Goal: Task Accomplishment & Management: Manage account settings

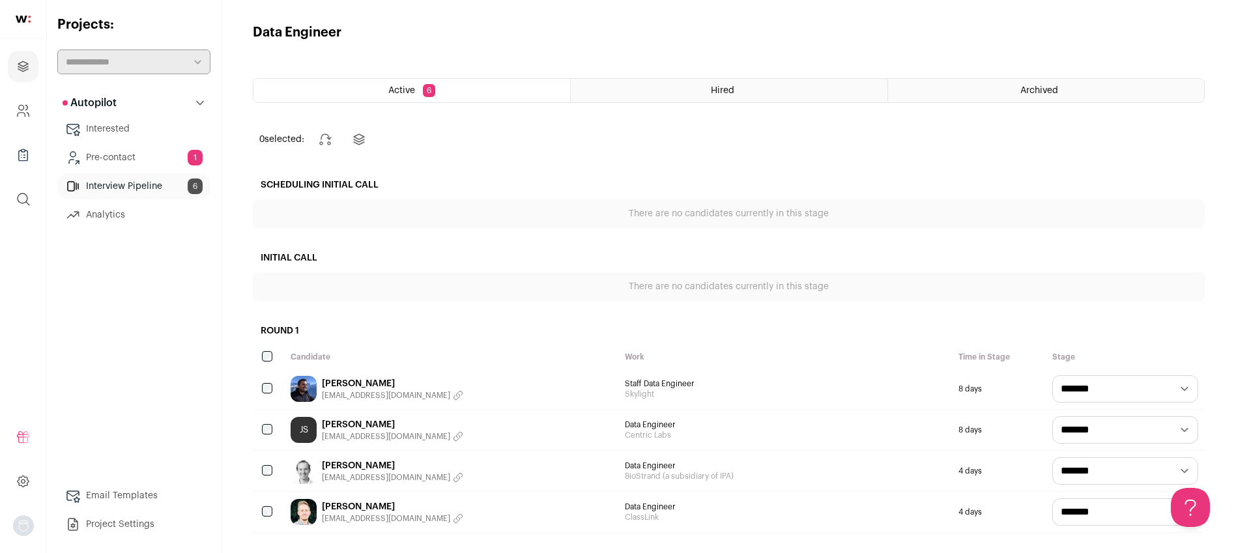
click at [124, 158] on link "Pre-contact 1" at bounding box center [133, 158] width 153 height 26
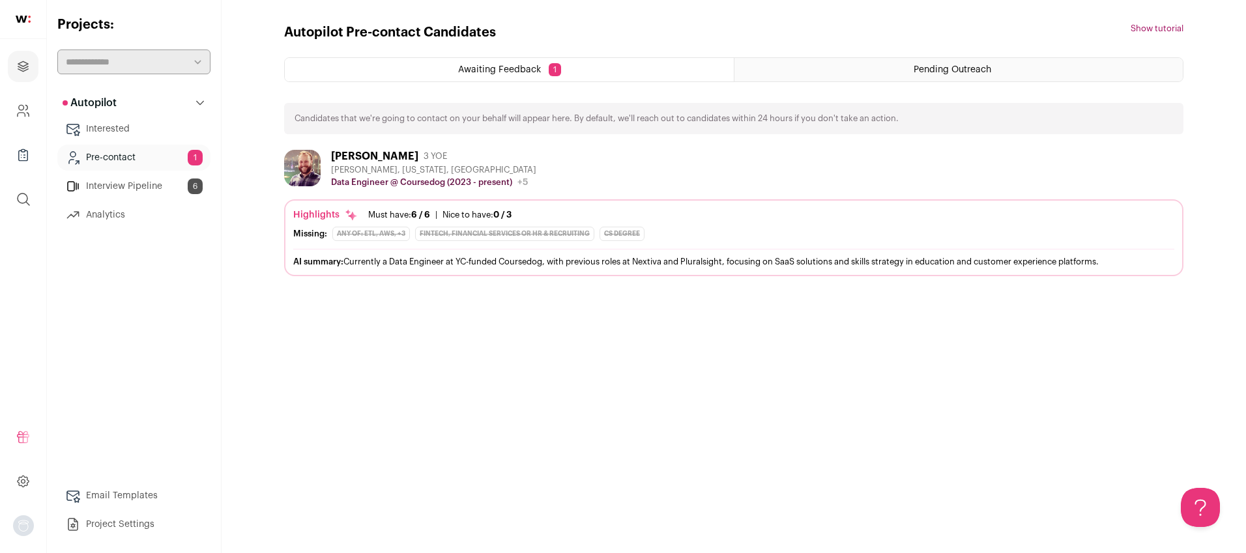
click at [119, 156] on link "Pre-contact 1" at bounding box center [133, 158] width 153 height 26
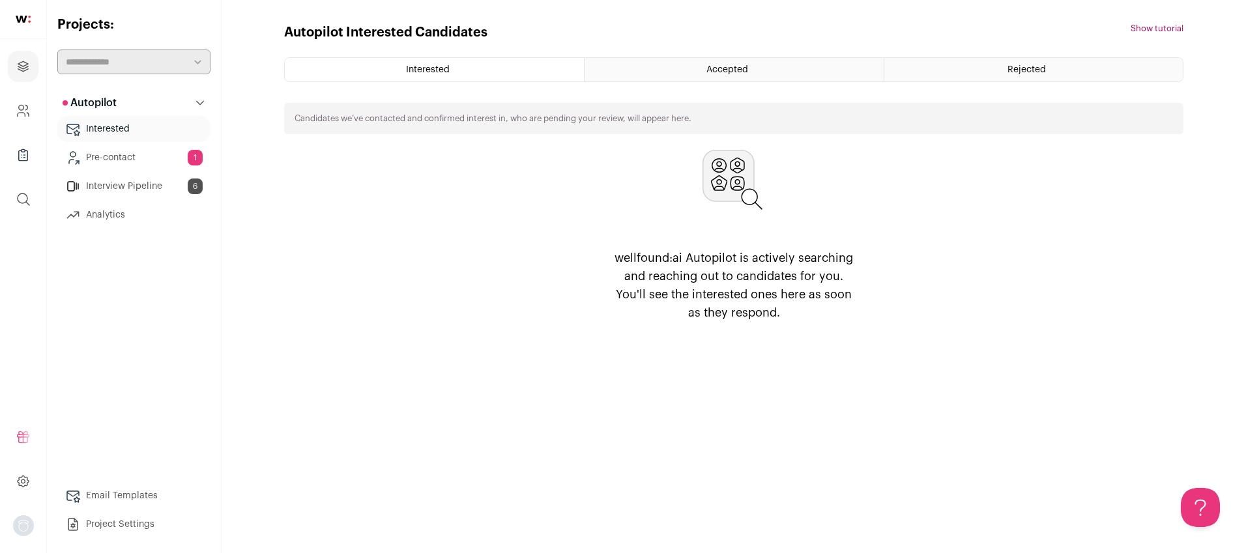
click at [143, 181] on link "Interview Pipeline 6" at bounding box center [133, 186] width 153 height 26
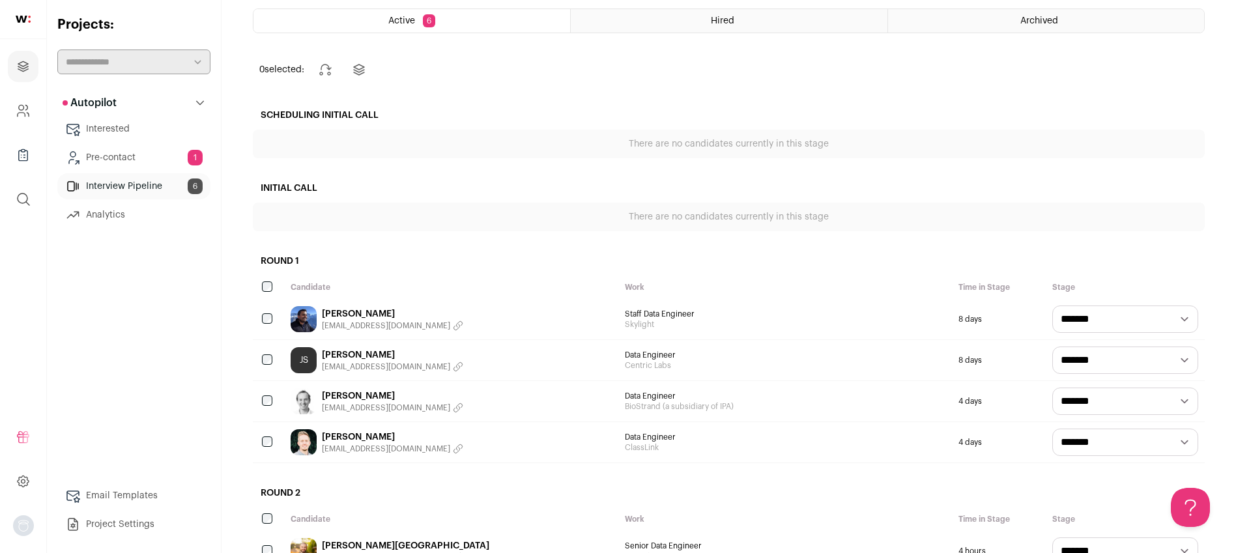
scroll to position [92, 0]
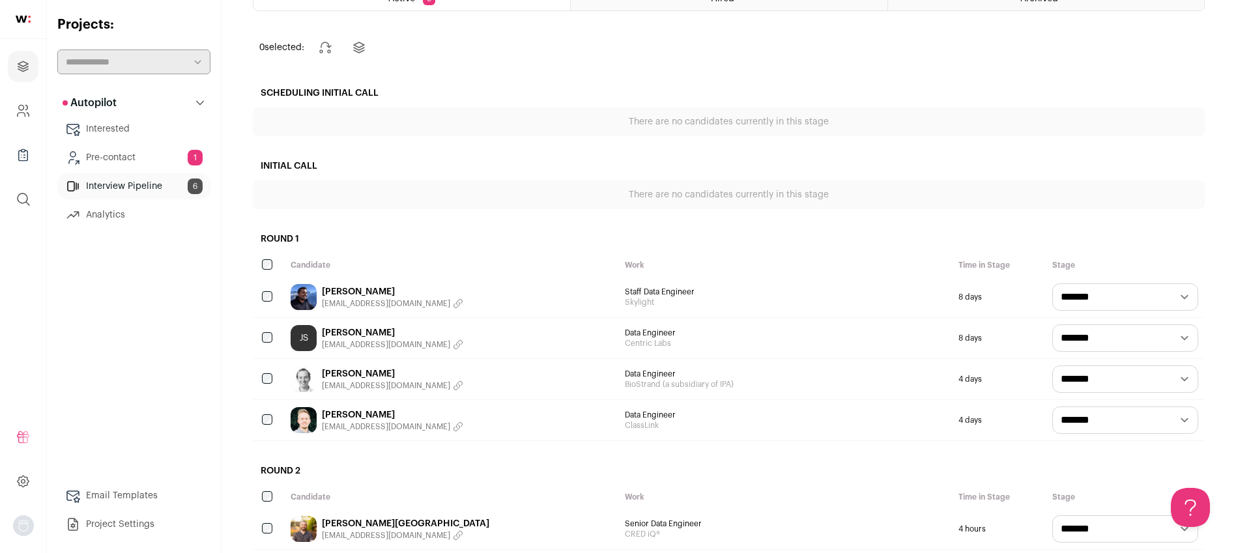
click at [469, 299] on div "[PERSON_NAME] [EMAIL_ADDRESS][DOMAIN_NAME]" at bounding box center [451, 297] width 334 height 40
click at [346, 293] on link "[PERSON_NAME]" at bounding box center [392, 291] width 141 height 13
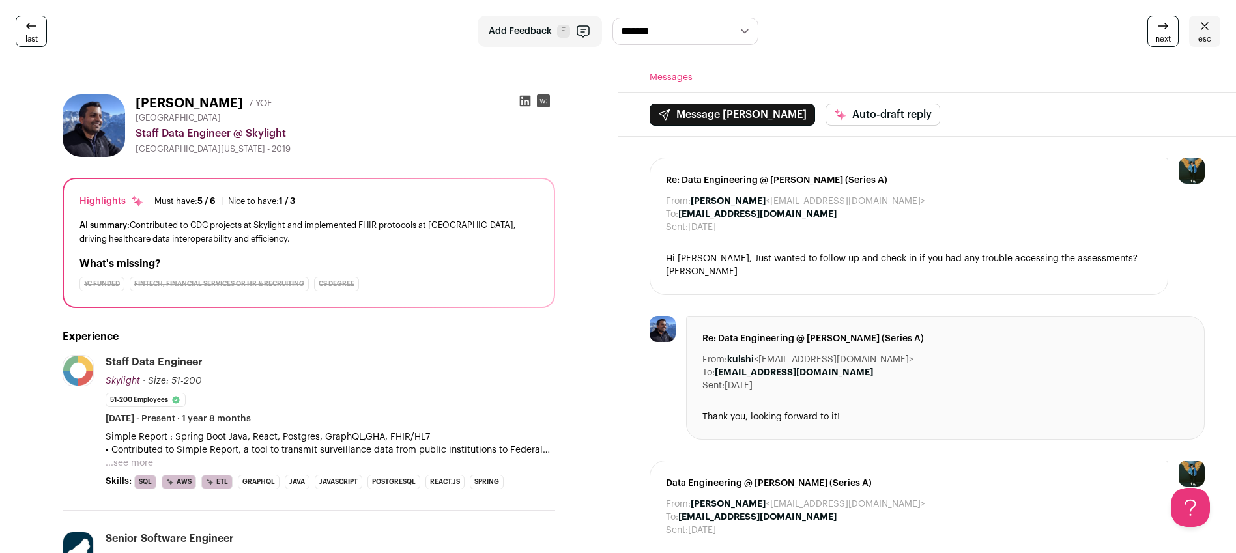
click at [35, 32] on icon at bounding box center [31, 26] width 16 height 16
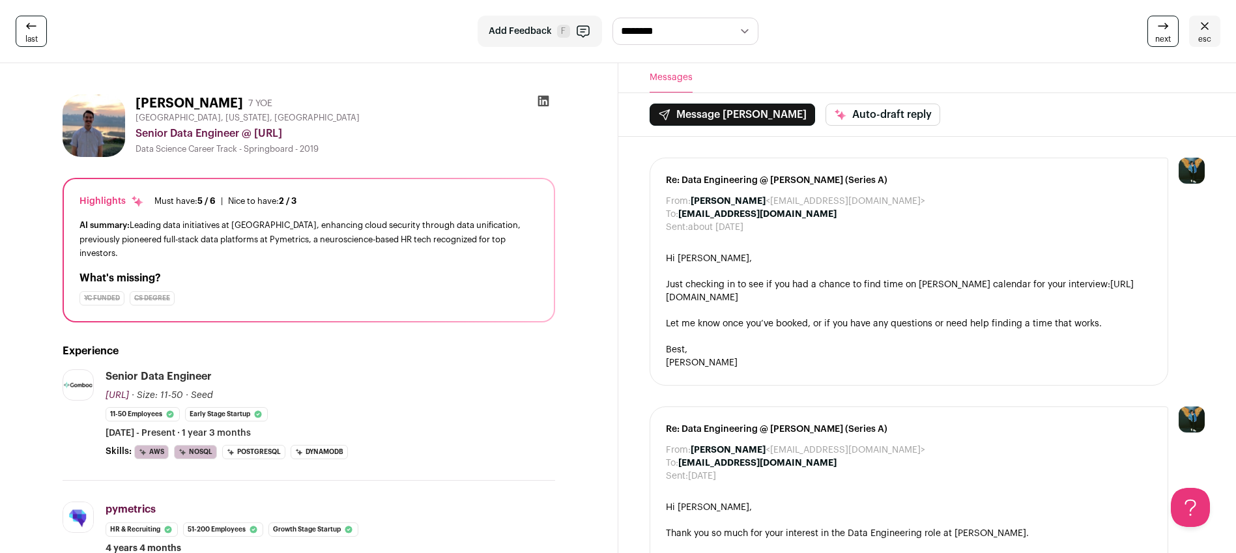
click at [1204, 28] on icon at bounding box center [1205, 26] width 16 height 16
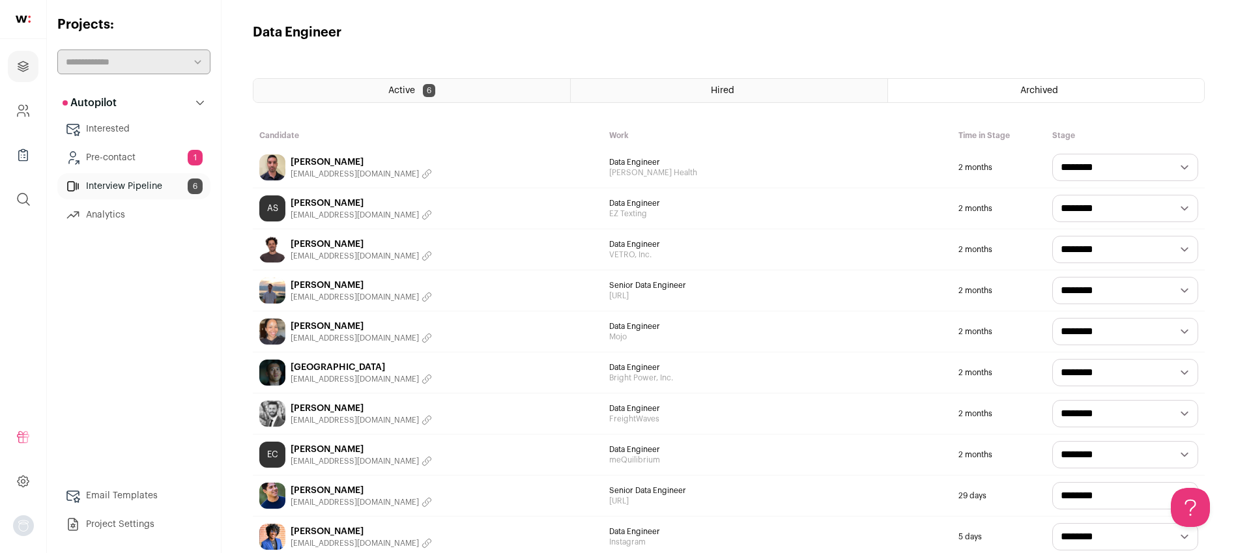
click at [134, 186] on link "Interview Pipeline 6" at bounding box center [133, 186] width 153 height 26
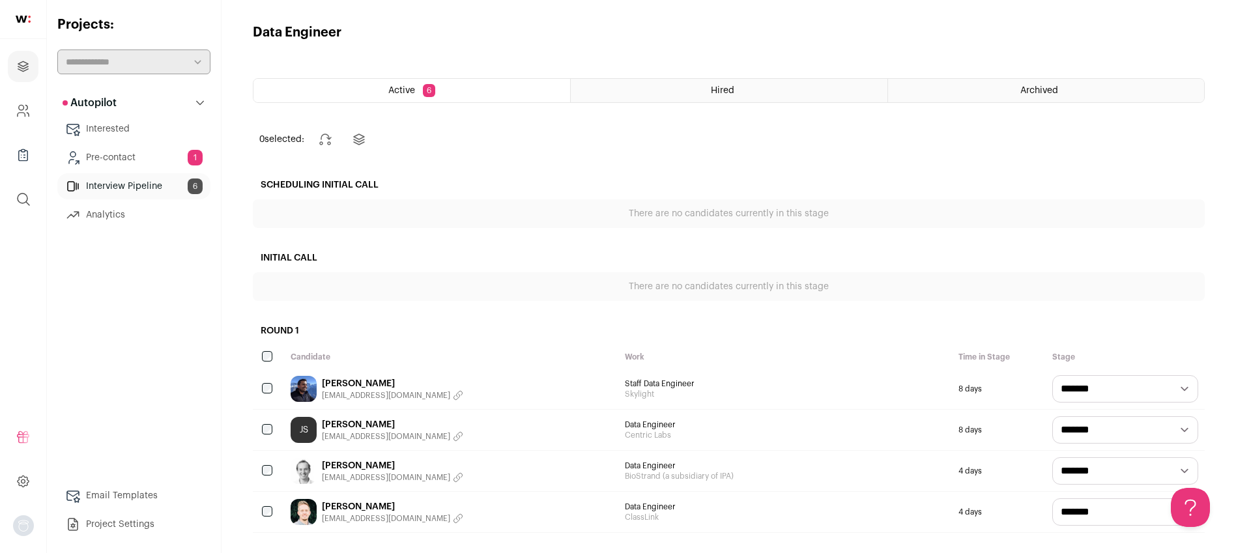
click at [364, 423] on link "[PERSON_NAME]" at bounding box center [392, 424] width 141 height 13
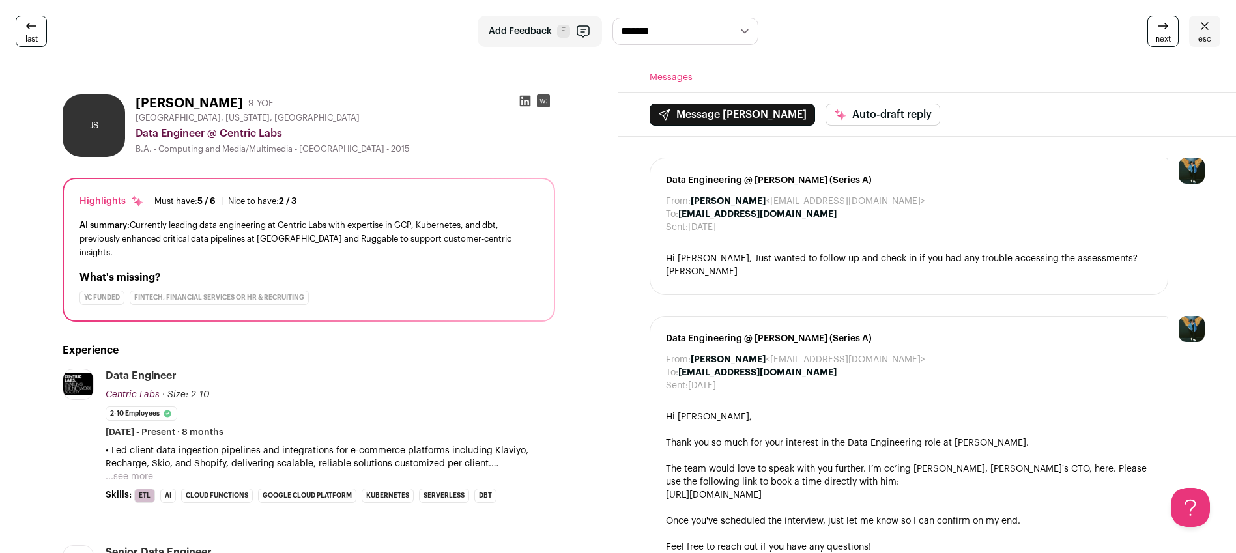
click at [1198, 32] on icon at bounding box center [1205, 26] width 16 height 16
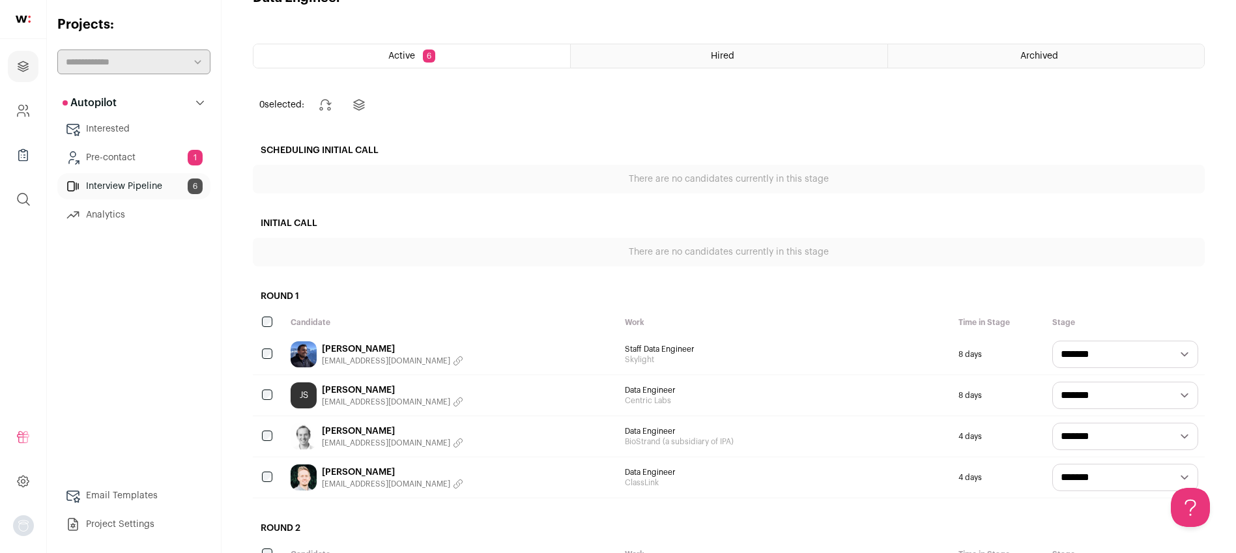
scroll to position [35, 0]
click at [360, 390] on link "[PERSON_NAME]" at bounding box center [392, 389] width 141 height 13
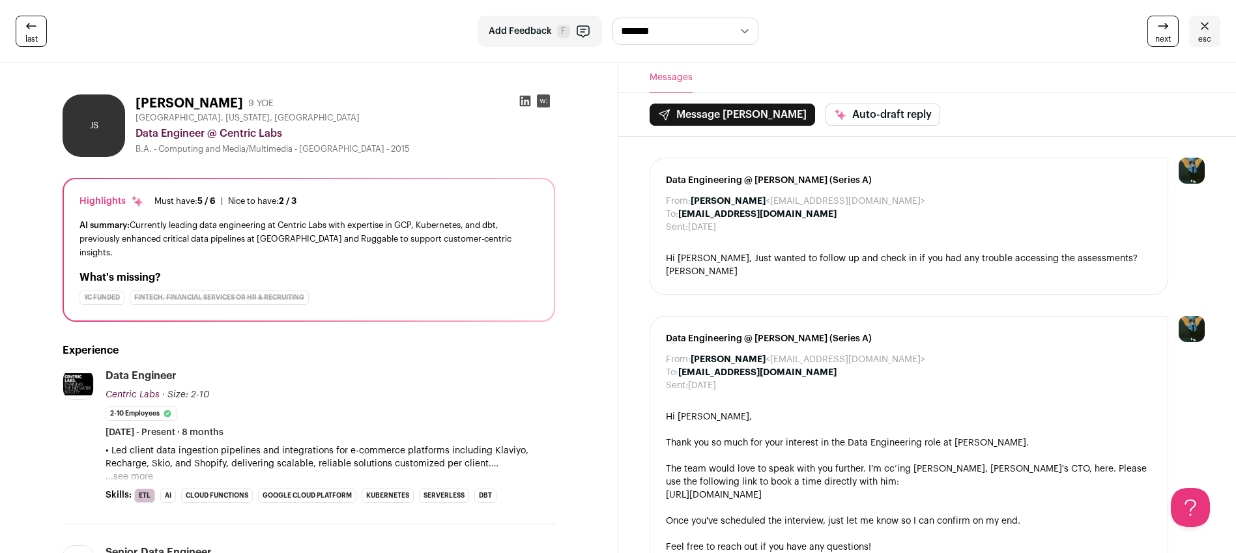
click at [526, 102] on icon at bounding box center [524, 101] width 11 height 11
click at [1208, 19] on icon at bounding box center [1205, 26] width 16 height 16
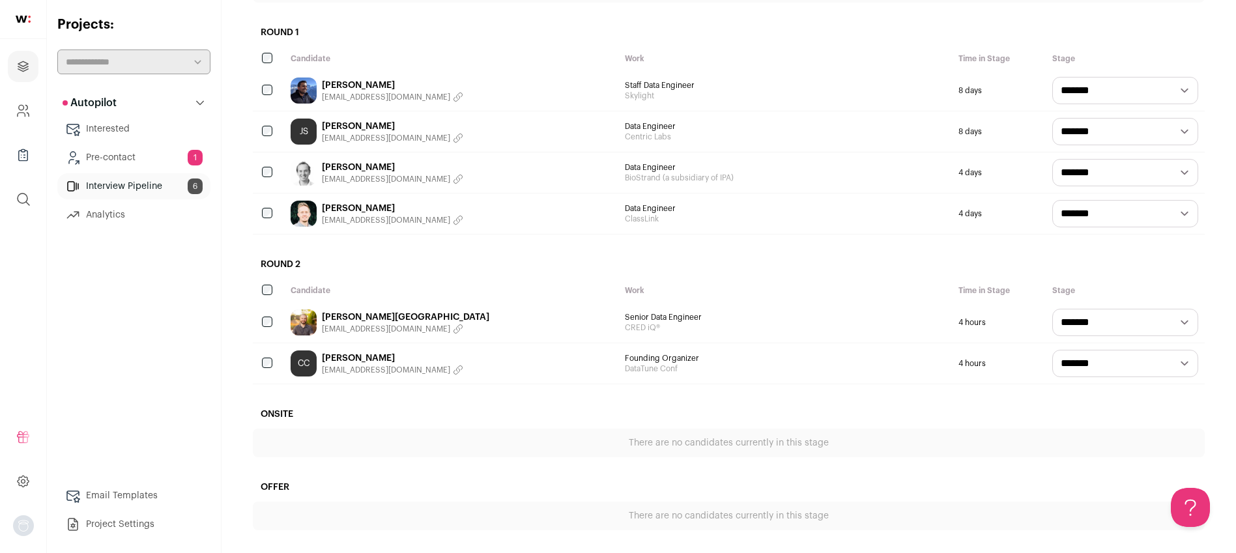
scroll to position [299, 0]
click at [139, 159] on link "Pre-contact 1" at bounding box center [133, 158] width 153 height 26
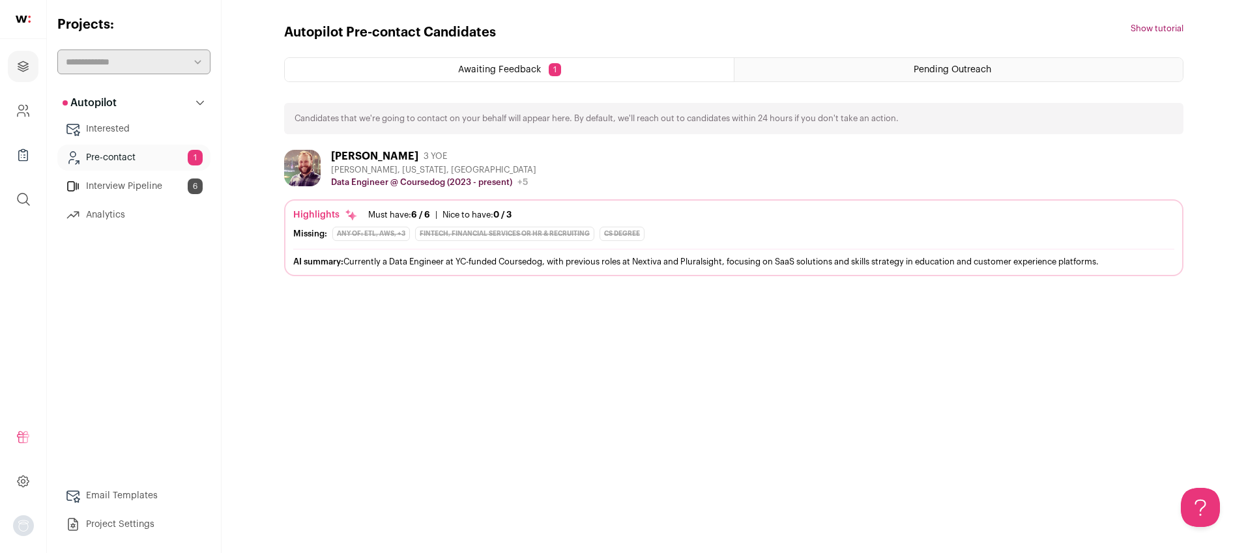
click at [148, 184] on link "Interview Pipeline 6" at bounding box center [133, 186] width 153 height 26
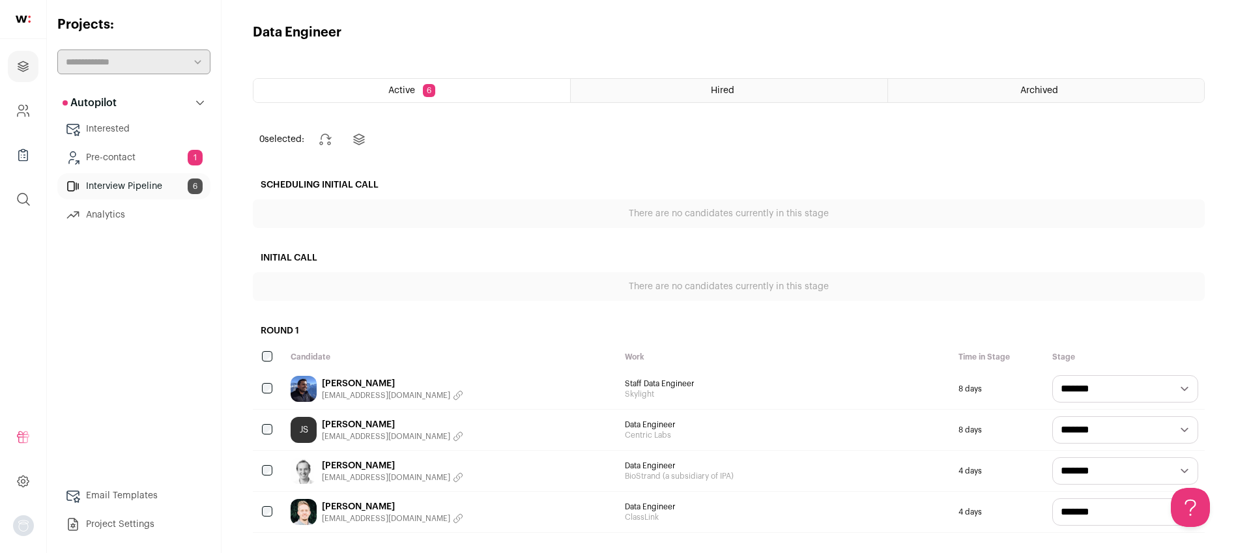
click at [977, 89] on div "Archived" at bounding box center [1046, 90] width 316 height 23
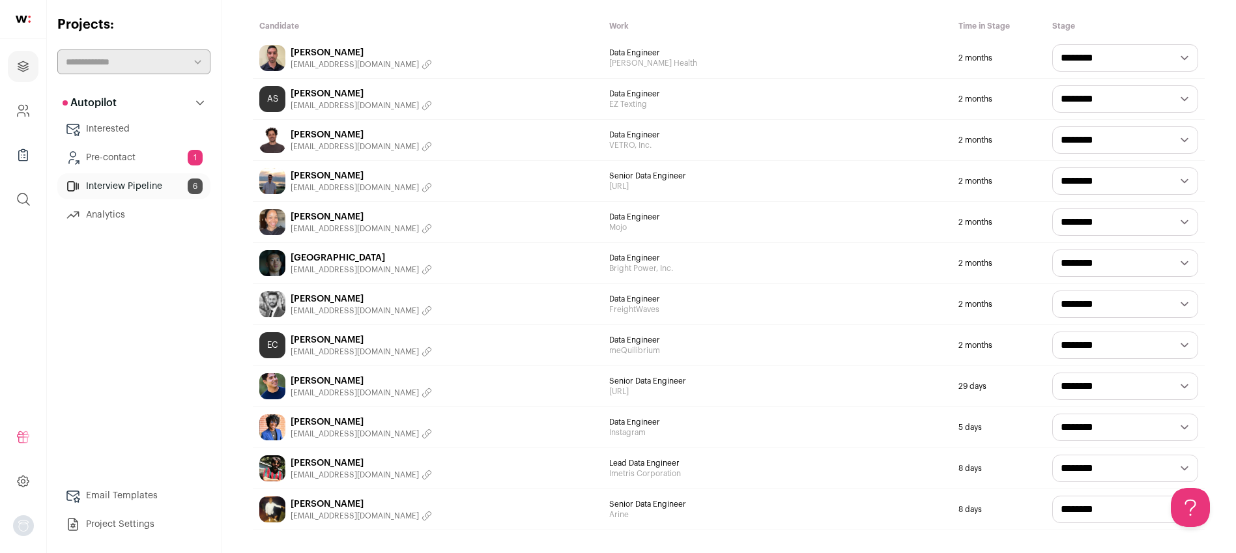
scroll to position [110, 0]
click at [1090, 418] on select "**********" at bounding box center [1125, 426] width 146 height 27
select select "**********"
click at [1052, 413] on select "**********" at bounding box center [1125, 426] width 146 height 27
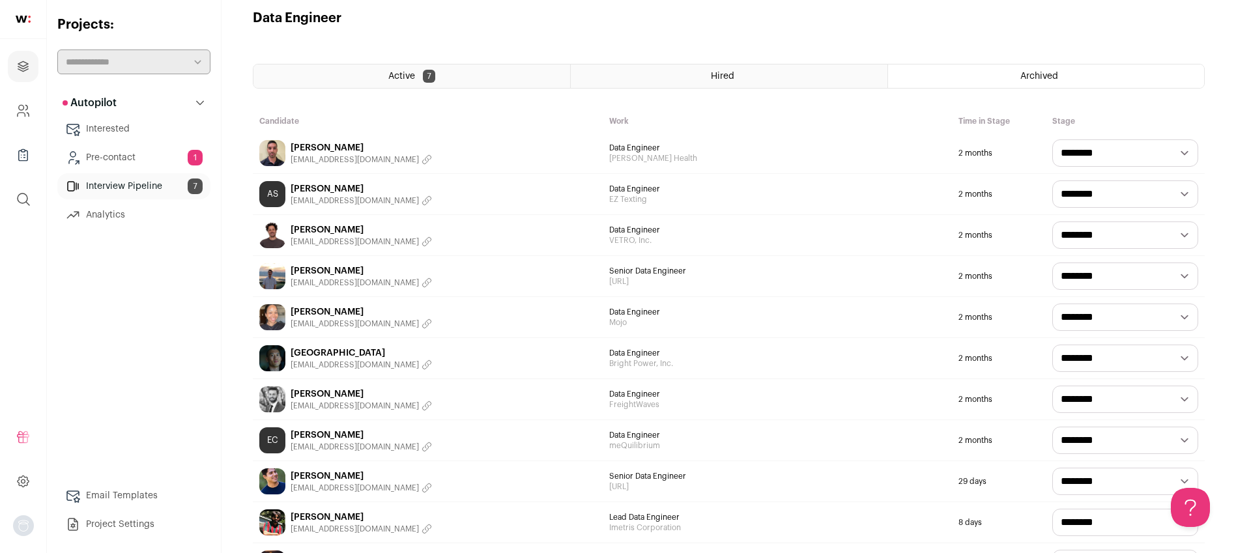
scroll to position [0, 0]
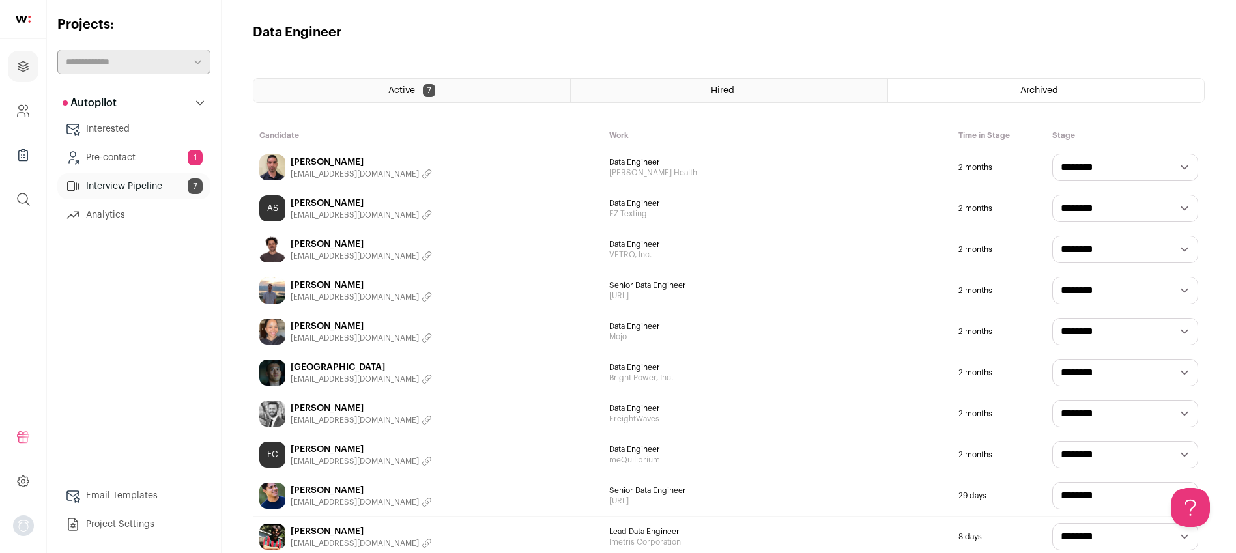
click at [151, 188] on link "Interview Pipeline 7" at bounding box center [133, 186] width 153 height 26
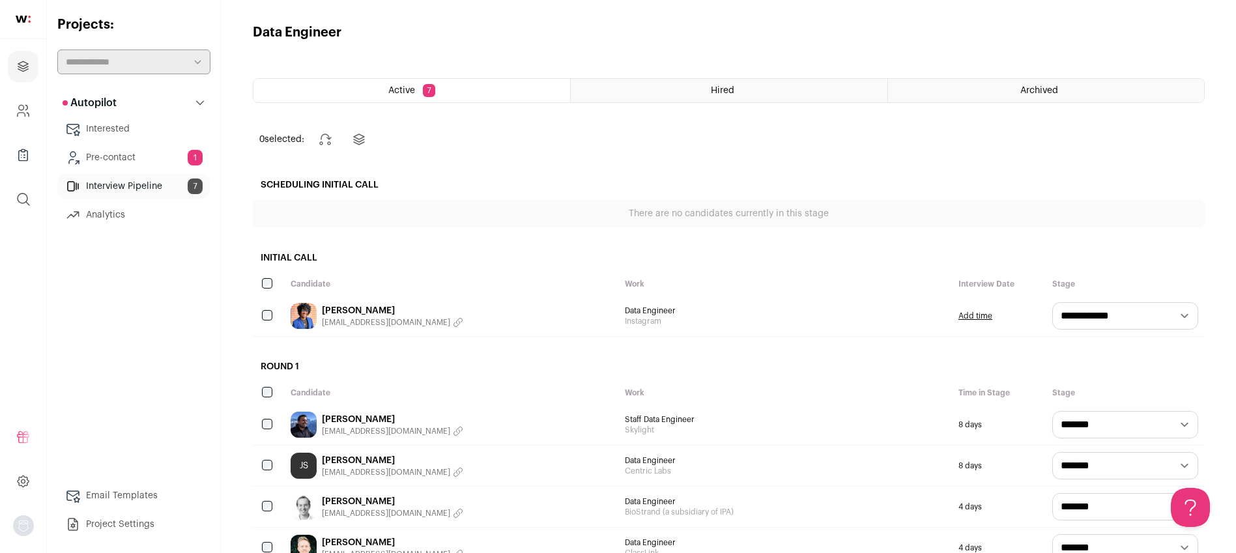
click at [362, 314] on link "[PERSON_NAME]" at bounding box center [392, 310] width 141 height 13
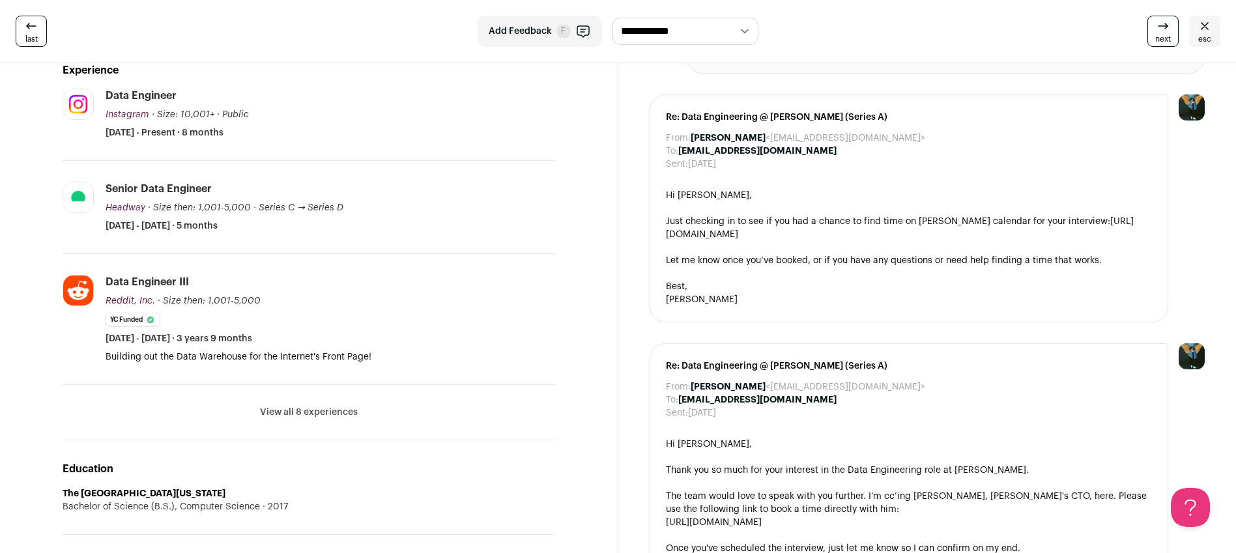
scroll to position [186, 0]
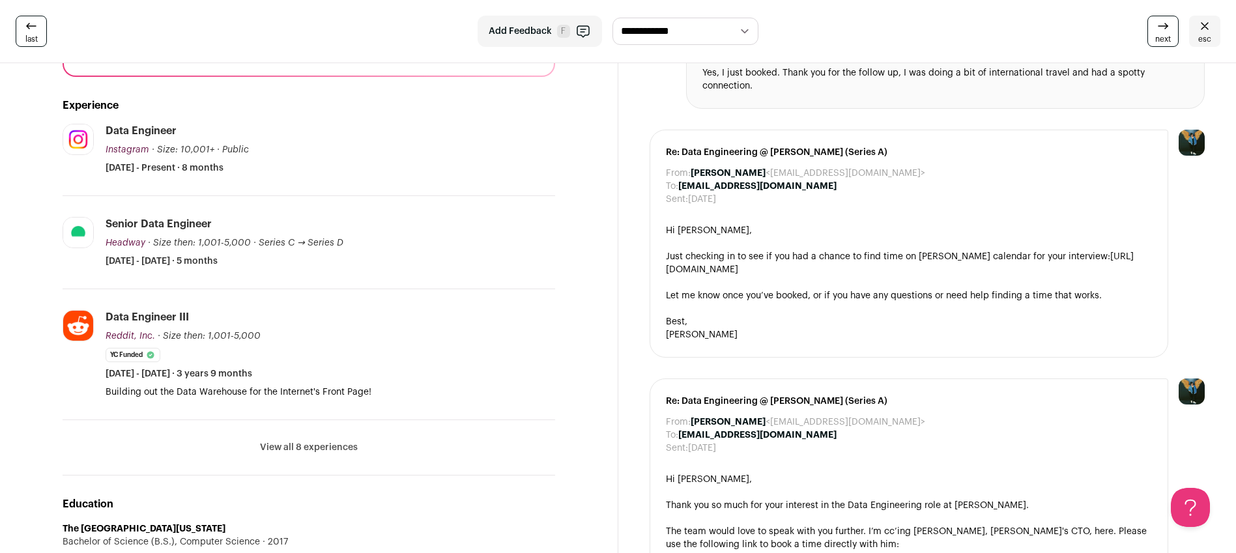
click at [315, 450] on button "View all 8 experiences" at bounding box center [309, 447] width 98 height 13
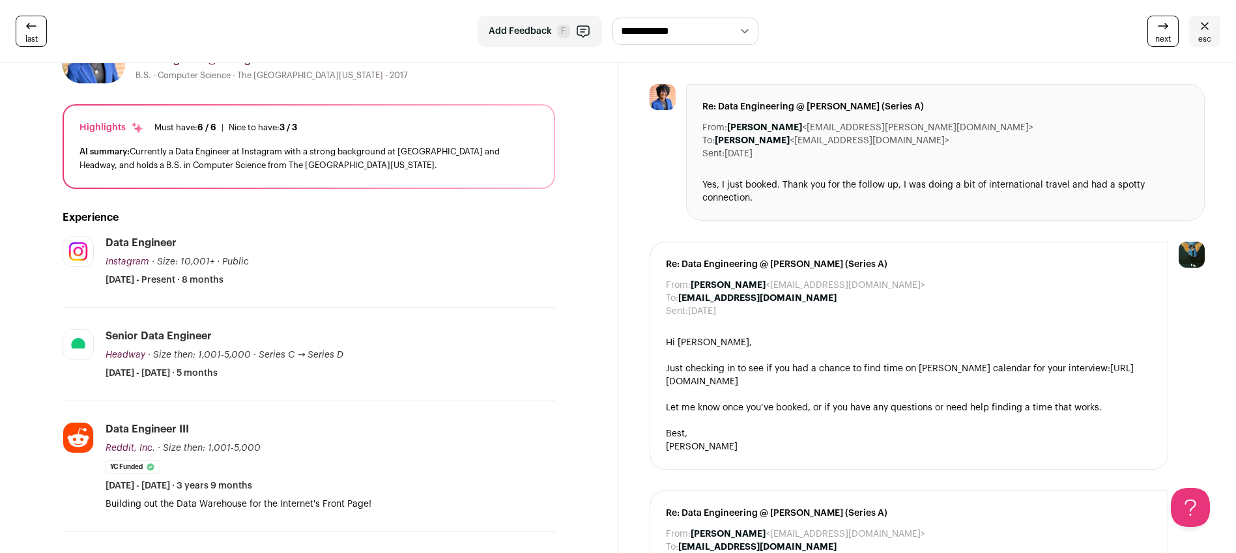
scroll to position [0, 0]
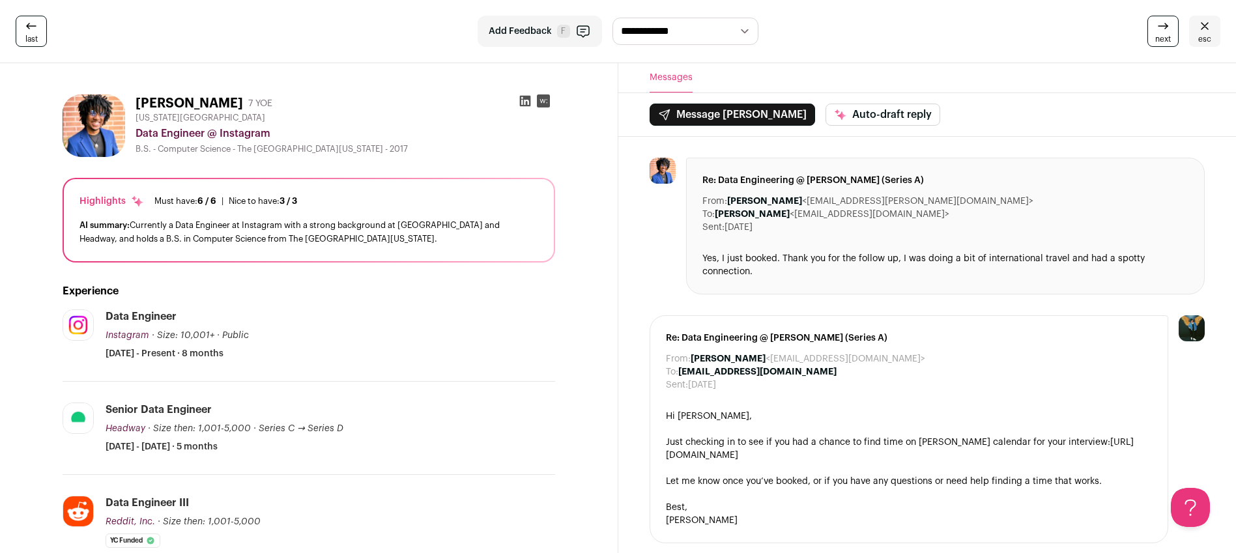
click at [524, 102] on icon at bounding box center [525, 100] width 13 height 13
click at [1215, 25] on link "esc" at bounding box center [1204, 31] width 31 height 31
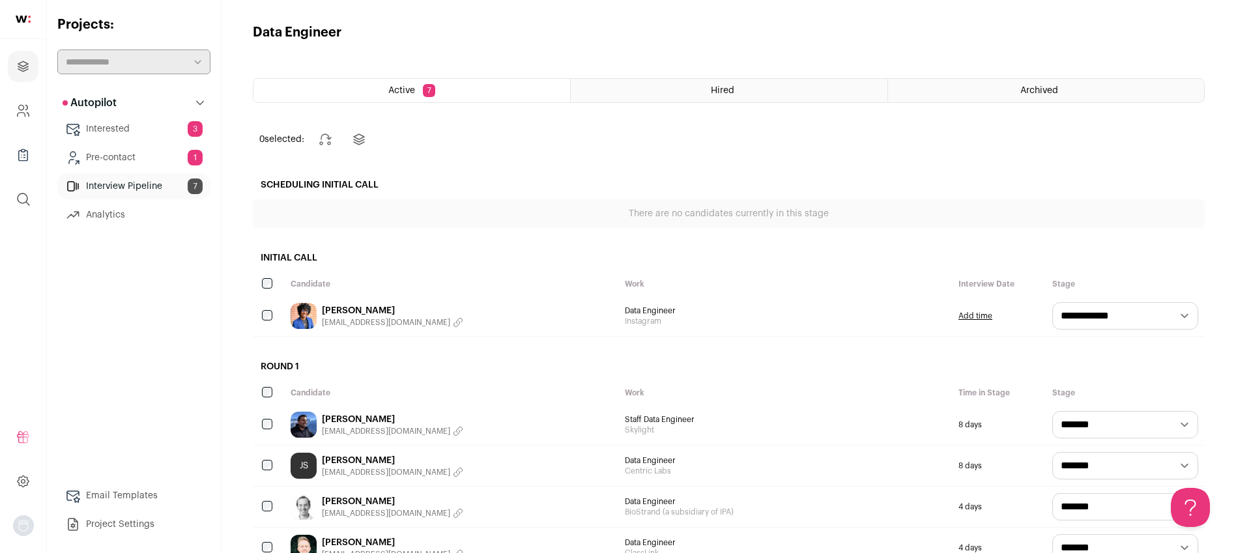
click at [121, 152] on link "Pre-contact 1" at bounding box center [133, 158] width 153 height 26
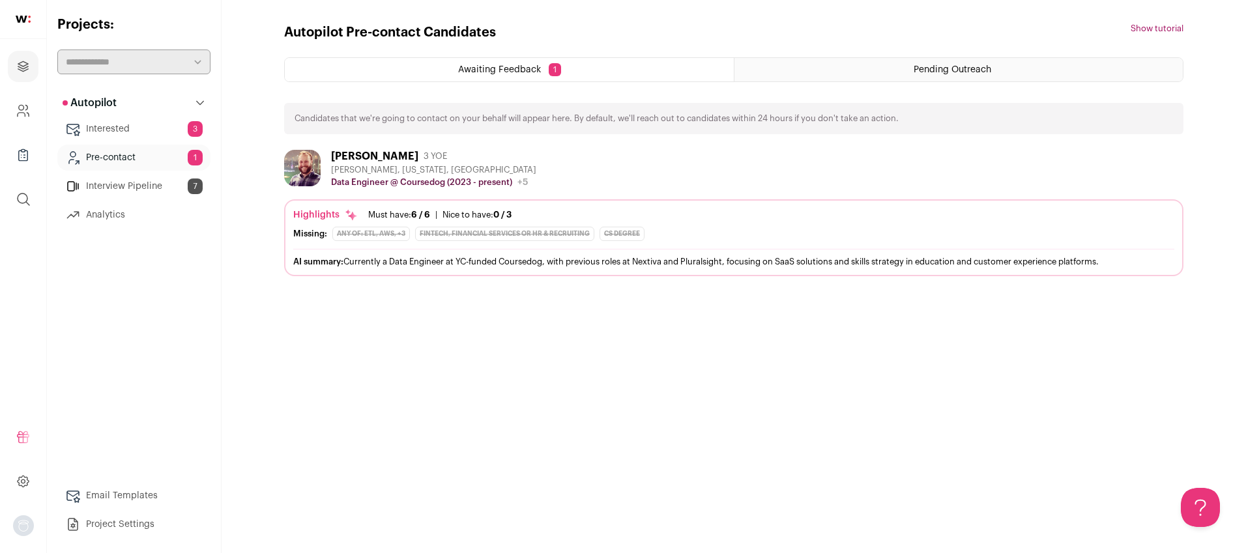
click at [856, 74] on div "Pending Outreach" at bounding box center [958, 69] width 448 height 23
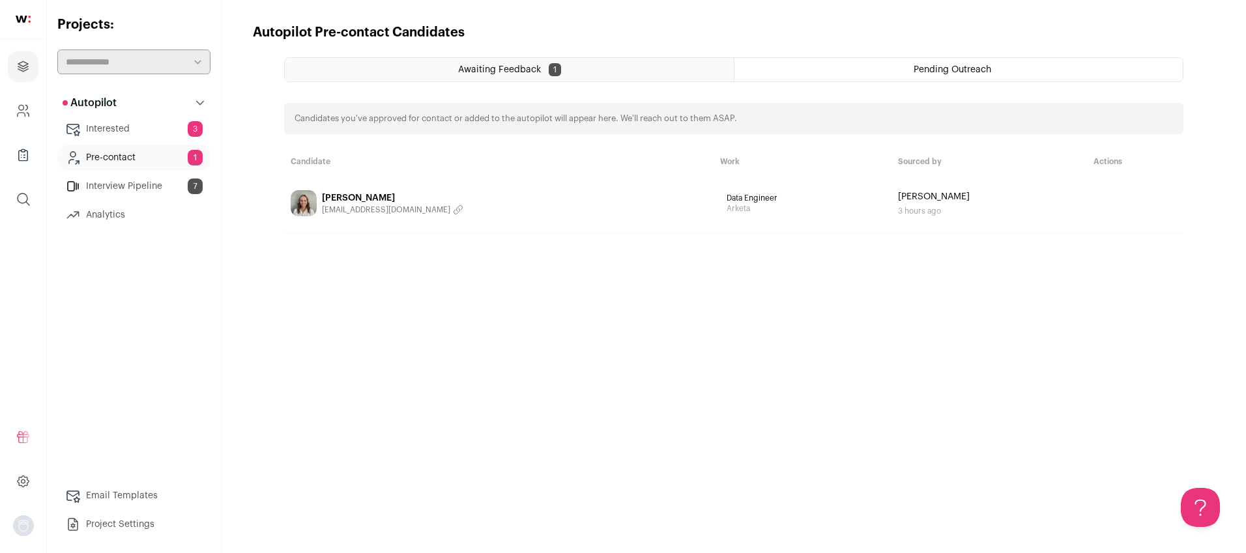
click at [590, 75] on div "Awaiting Feedback 1" at bounding box center [509, 69] width 449 height 23
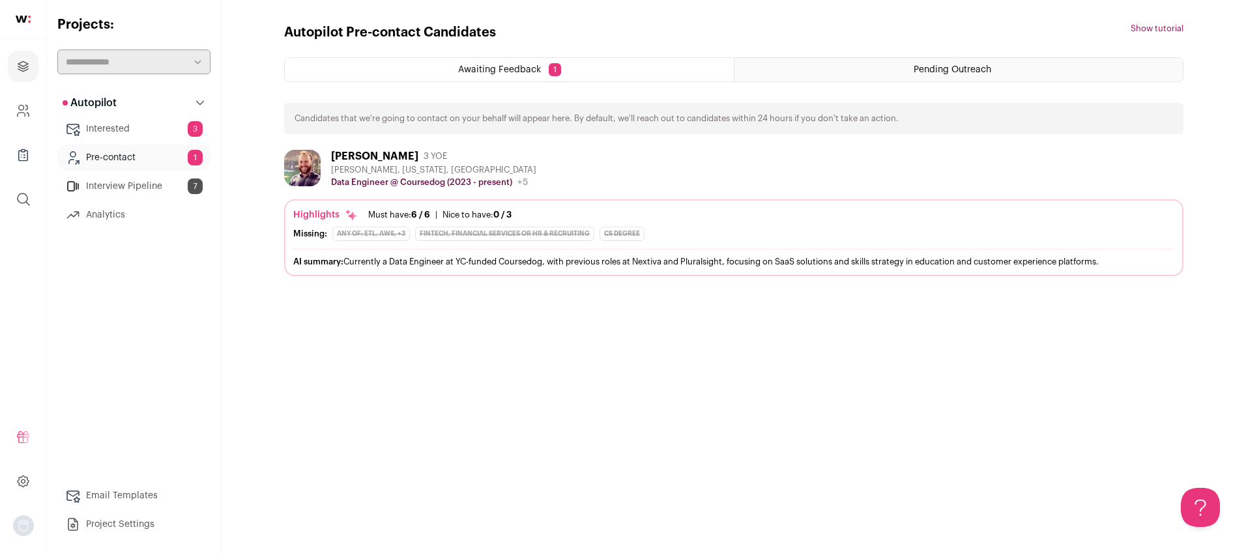
click at [153, 152] on link "Pre-contact 1" at bounding box center [133, 158] width 153 height 26
click at [158, 154] on link "Pre-contact 1" at bounding box center [133, 158] width 153 height 26
click at [154, 131] on link "Interested 3" at bounding box center [133, 129] width 153 height 26
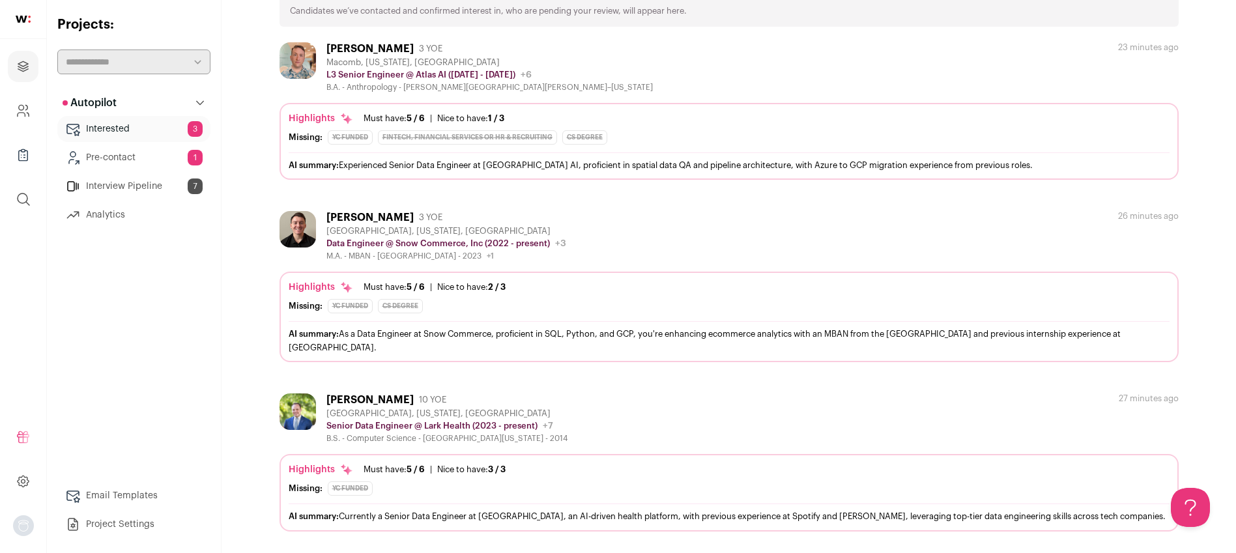
scroll to position [109, 0]
click at [139, 164] on link "Pre-contact 1" at bounding box center [133, 158] width 153 height 26
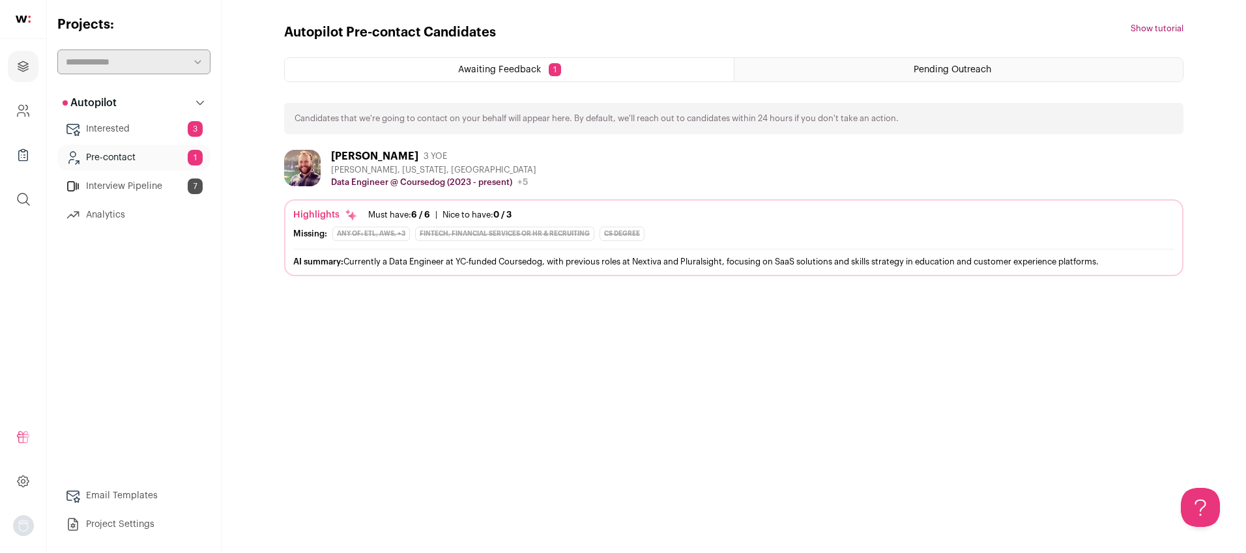
click at [141, 130] on link "Interested 3" at bounding box center [133, 129] width 153 height 26
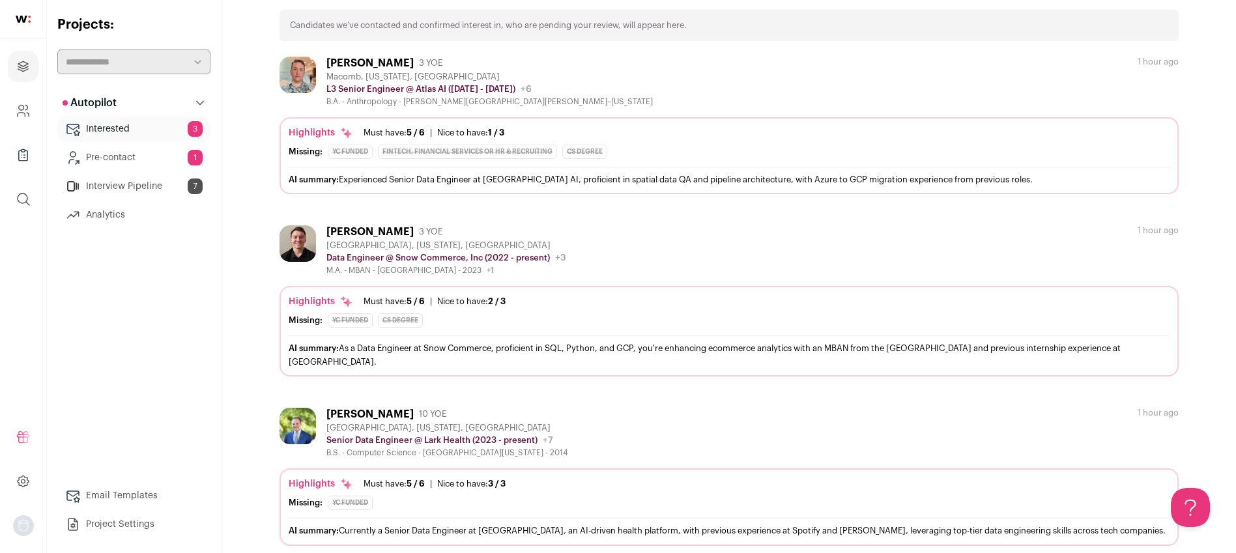
scroll to position [93, 0]
click at [169, 158] on link "Pre-contact 1" at bounding box center [133, 158] width 153 height 26
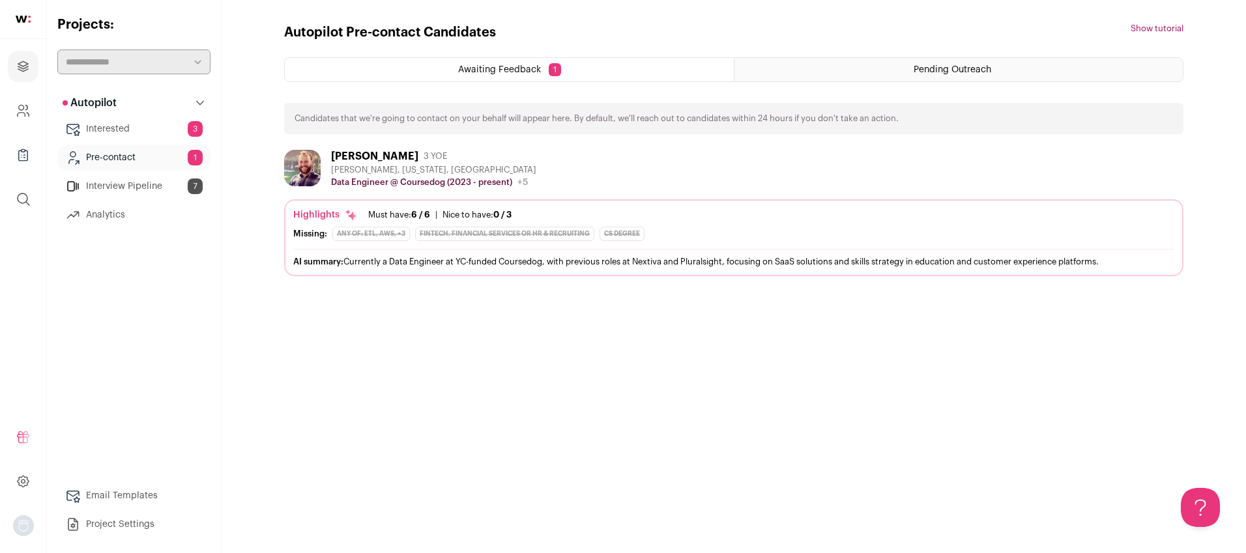
click at [154, 129] on link "Interested 3" at bounding box center [133, 129] width 153 height 26
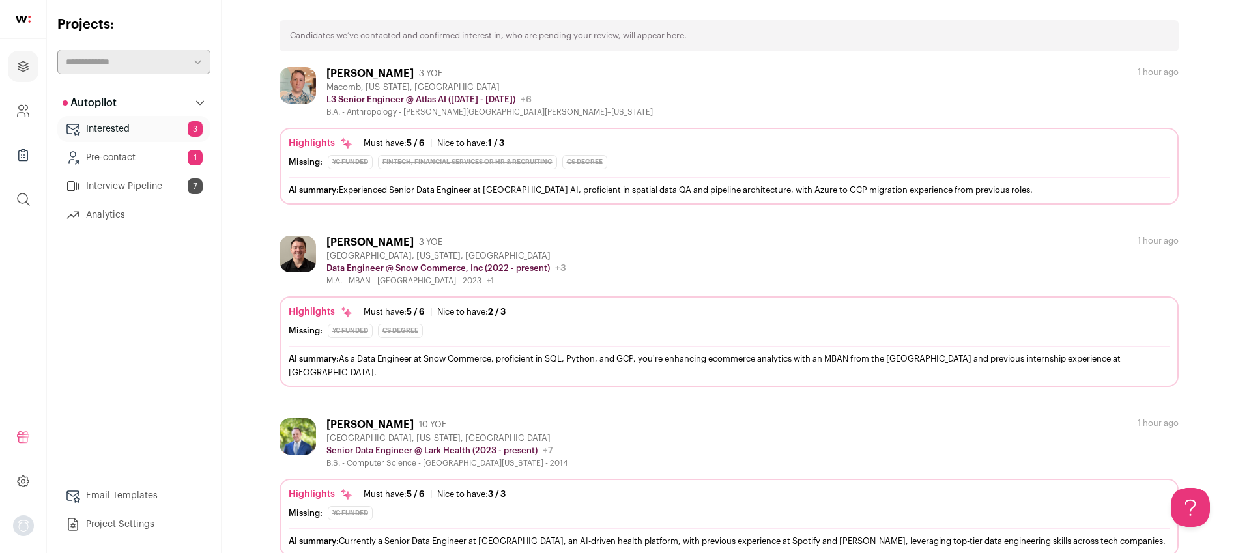
scroll to position [109, 0]
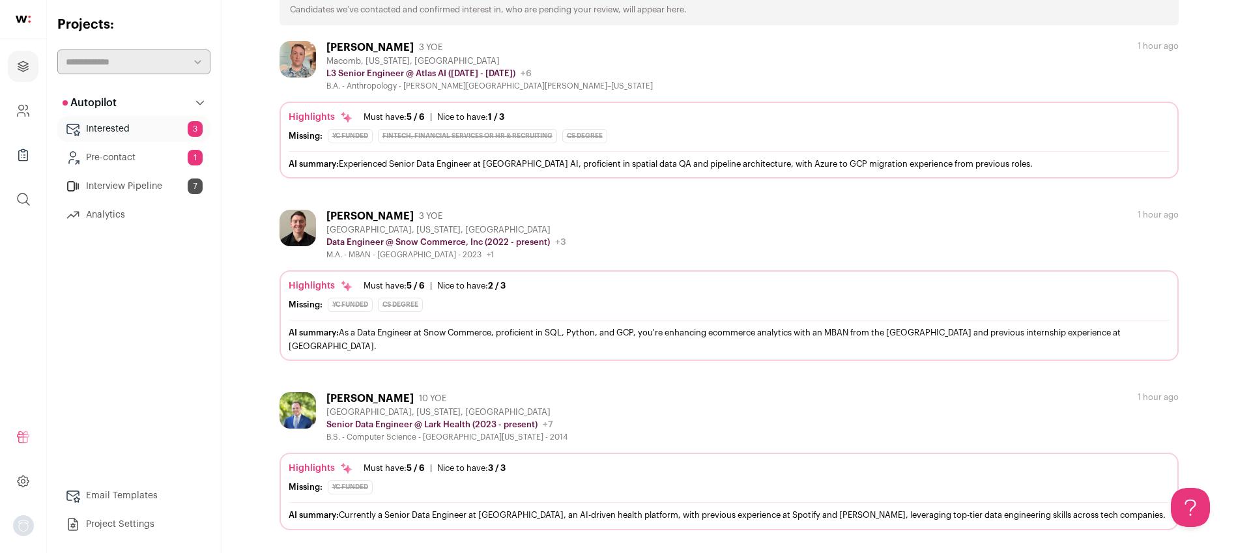
click at [156, 154] on link "Pre-contact 1" at bounding box center [133, 158] width 153 height 26
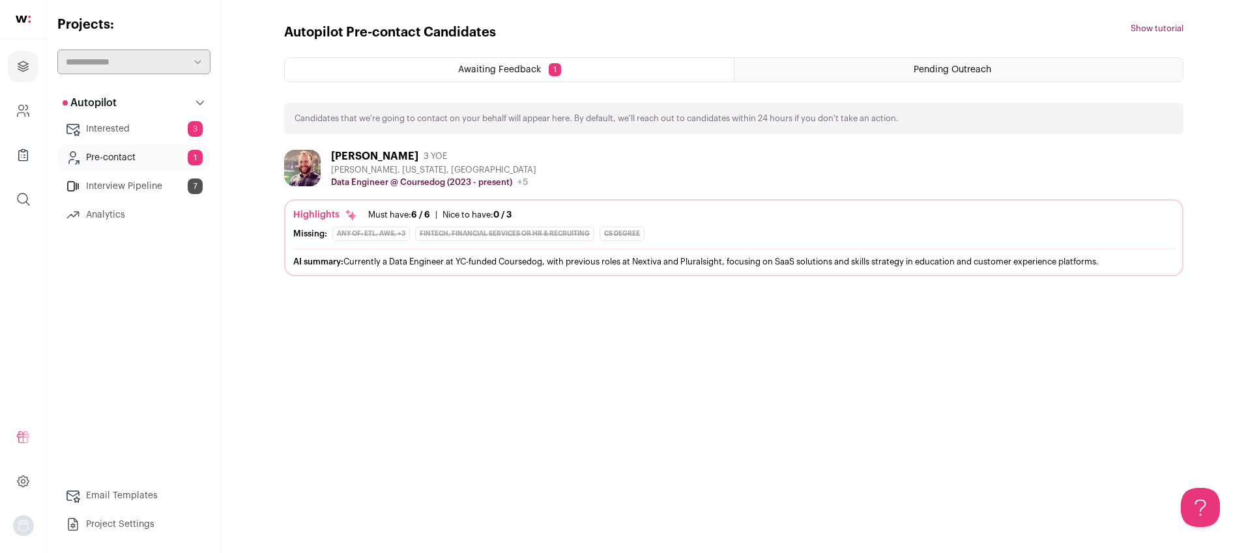
click at [104, 123] on link "Interested 3" at bounding box center [133, 129] width 153 height 26
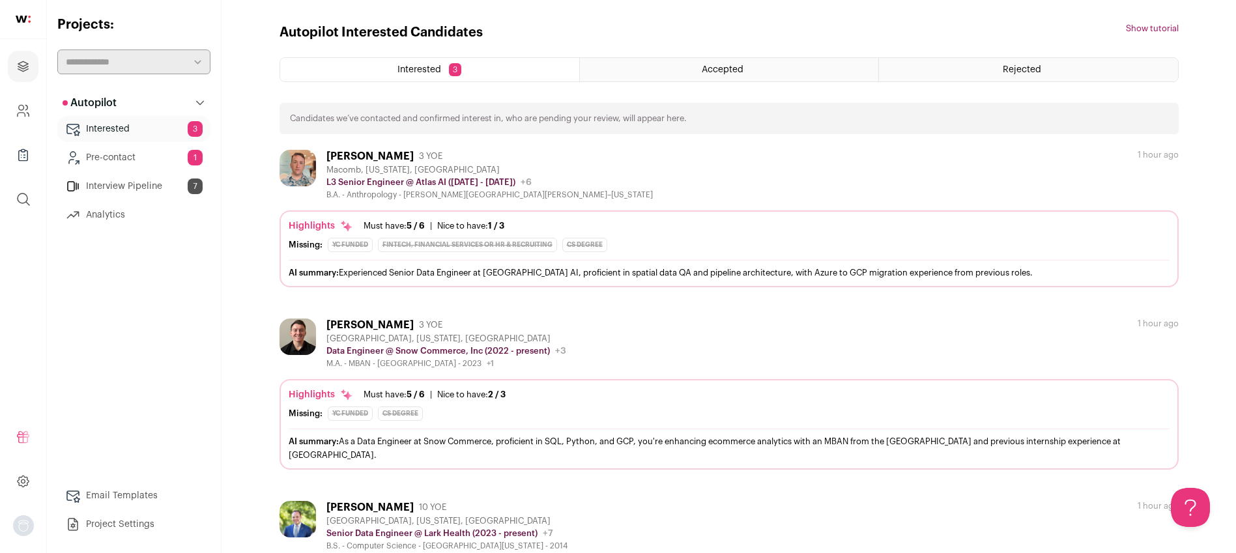
click at [717, 70] on span "Accepted" at bounding box center [723, 69] width 42 height 9
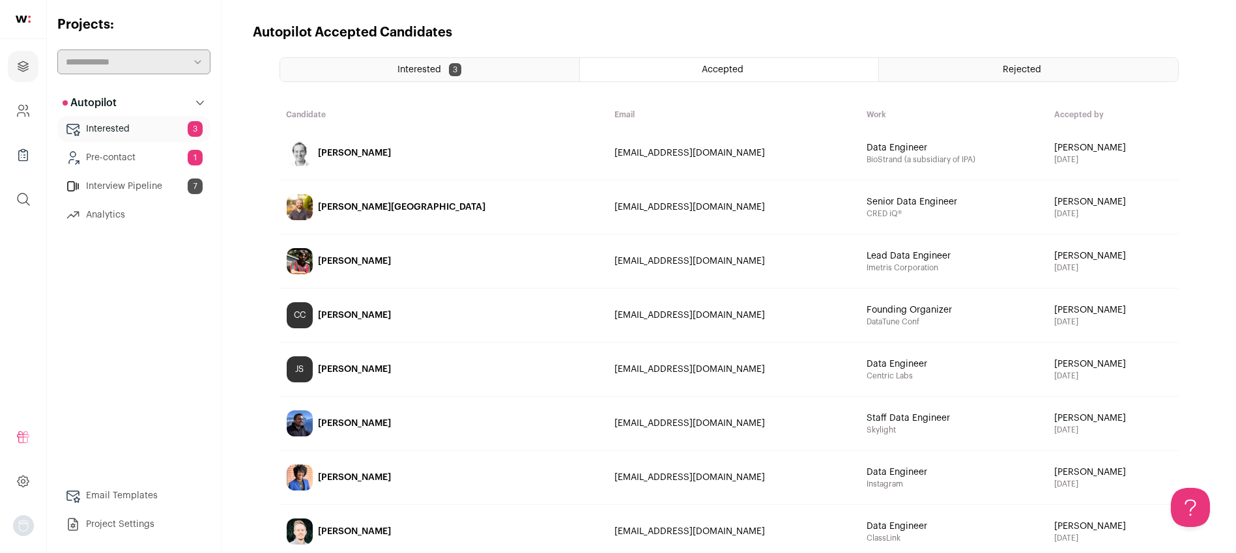
click at [363, 64] on div "Interested 3" at bounding box center [429, 69] width 299 height 23
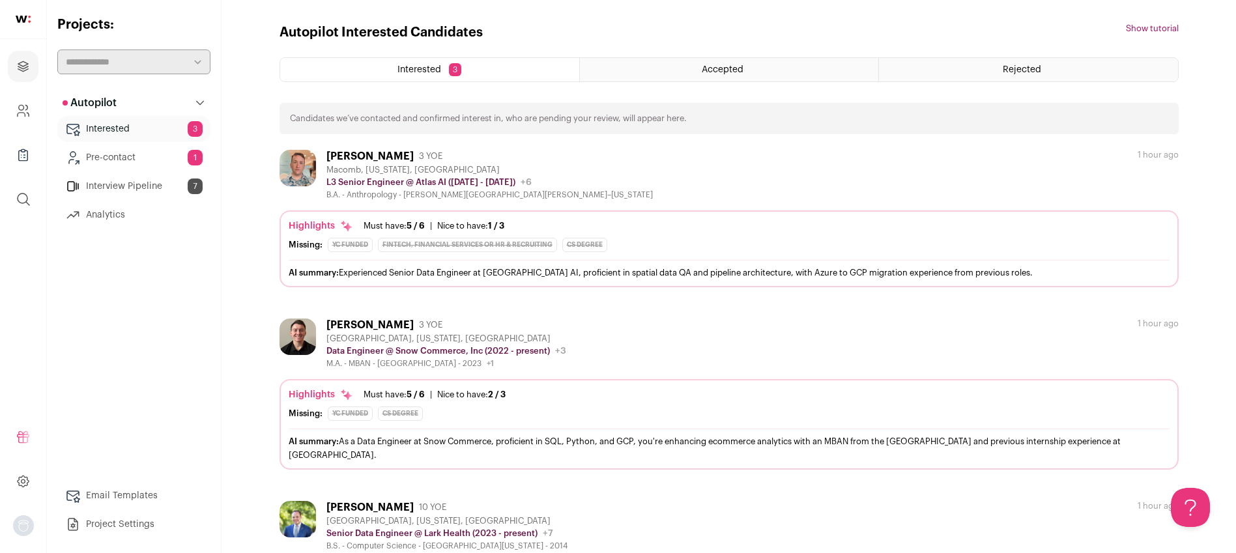
click at [152, 152] on link "Pre-contact 1" at bounding box center [133, 158] width 153 height 26
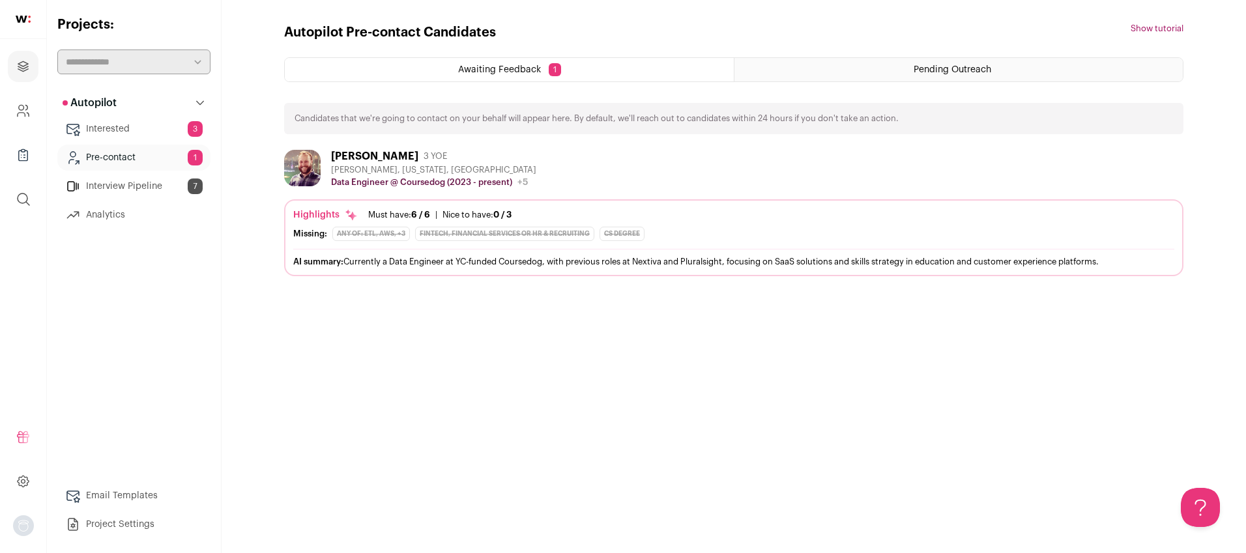
click at [152, 183] on link "Interview Pipeline 7" at bounding box center [133, 186] width 153 height 26
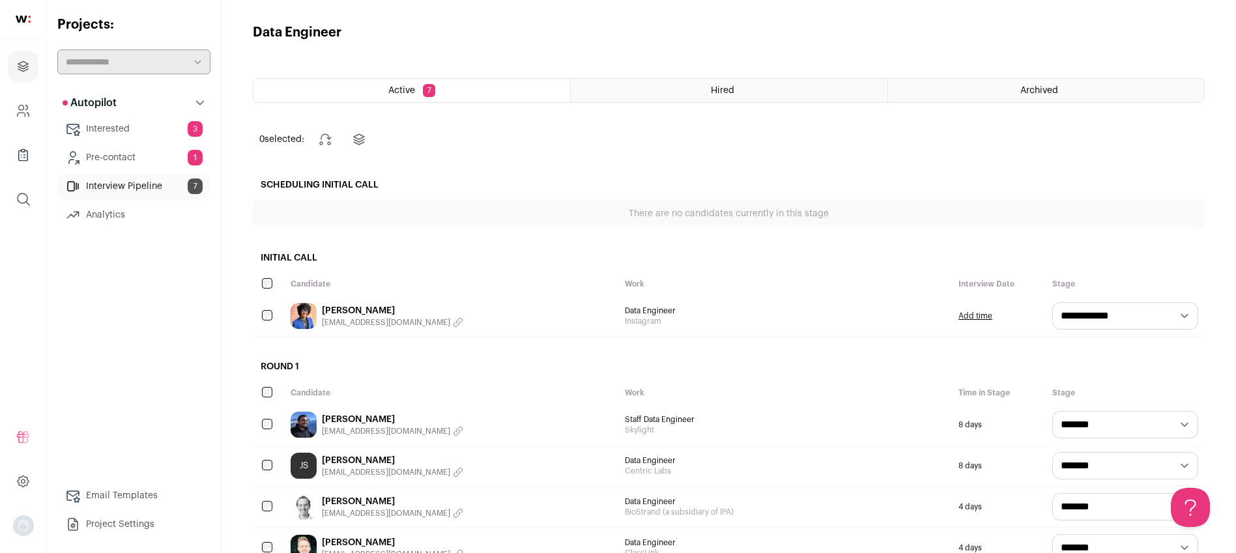
click at [152, 162] on link "Pre-contact 1" at bounding box center [133, 158] width 153 height 26
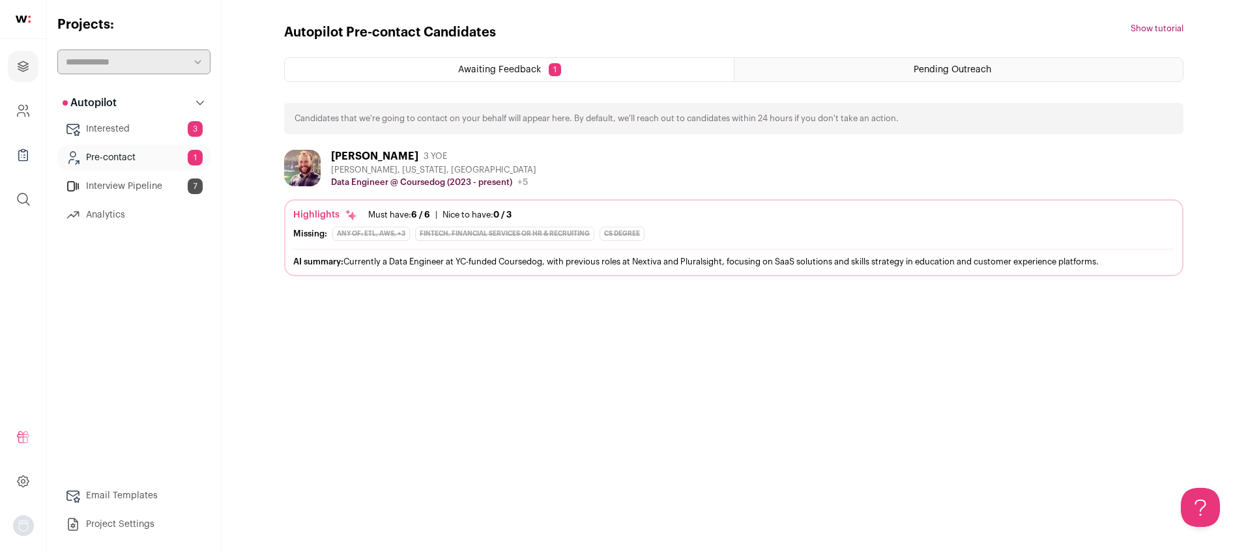
click at [153, 133] on link "Interested 3" at bounding box center [133, 129] width 153 height 26
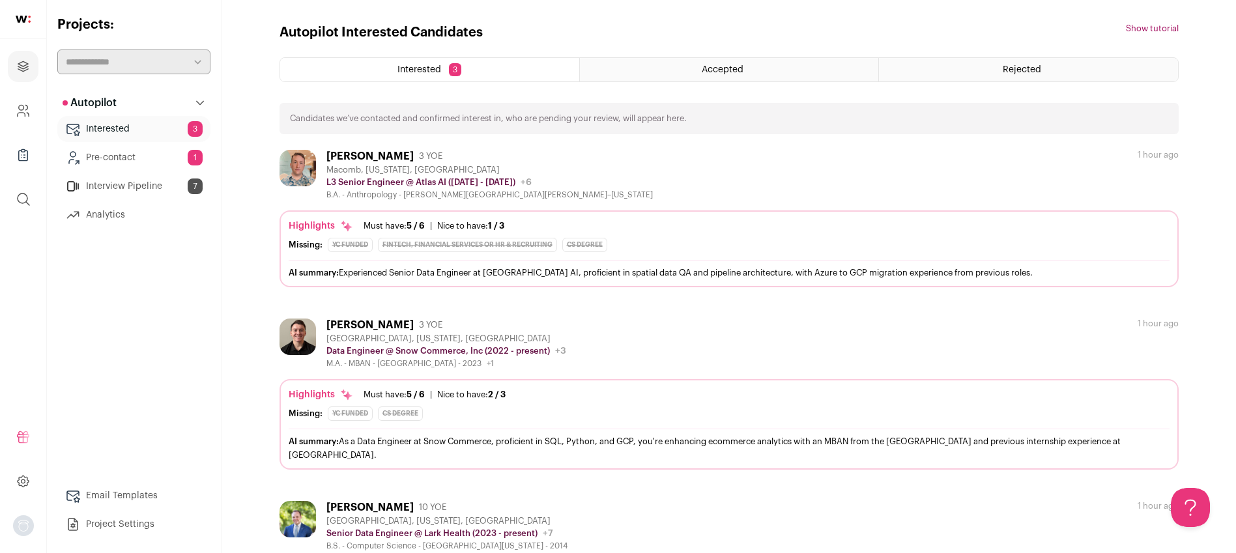
click at [689, 94] on div "Interested 3 Accepted Rejected Candidates we’ve contacted and confirmed interes…" at bounding box center [729, 348] width 899 height 582
click at [691, 68] on div "Accepted" at bounding box center [729, 69] width 298 height 23
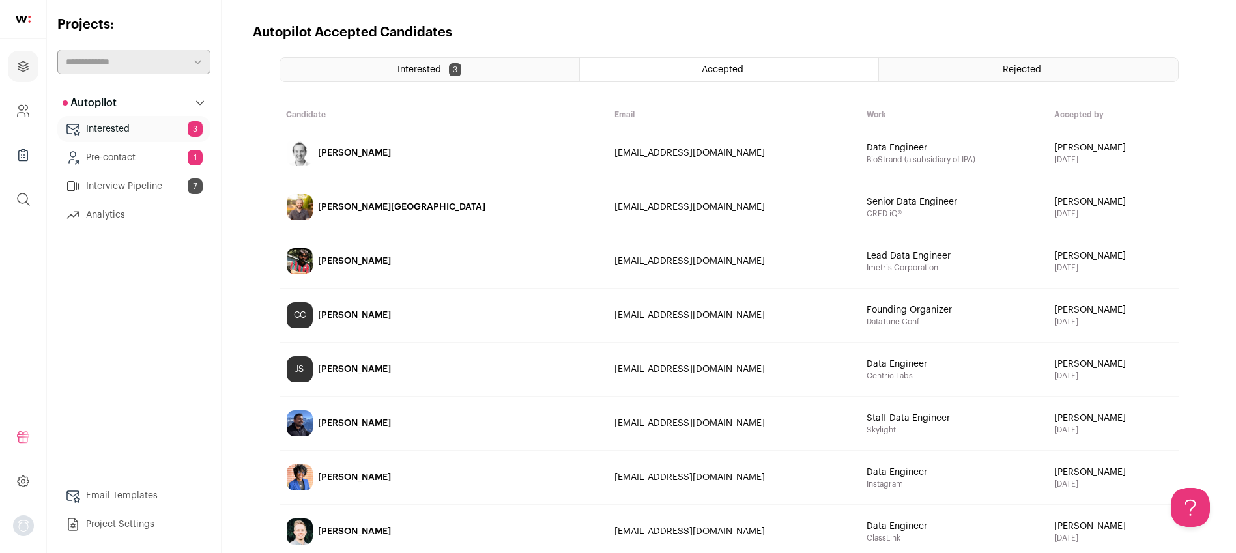
click at [489, 66] on div "Interested 3" at bounding box center [429, 69] width 299 height 23
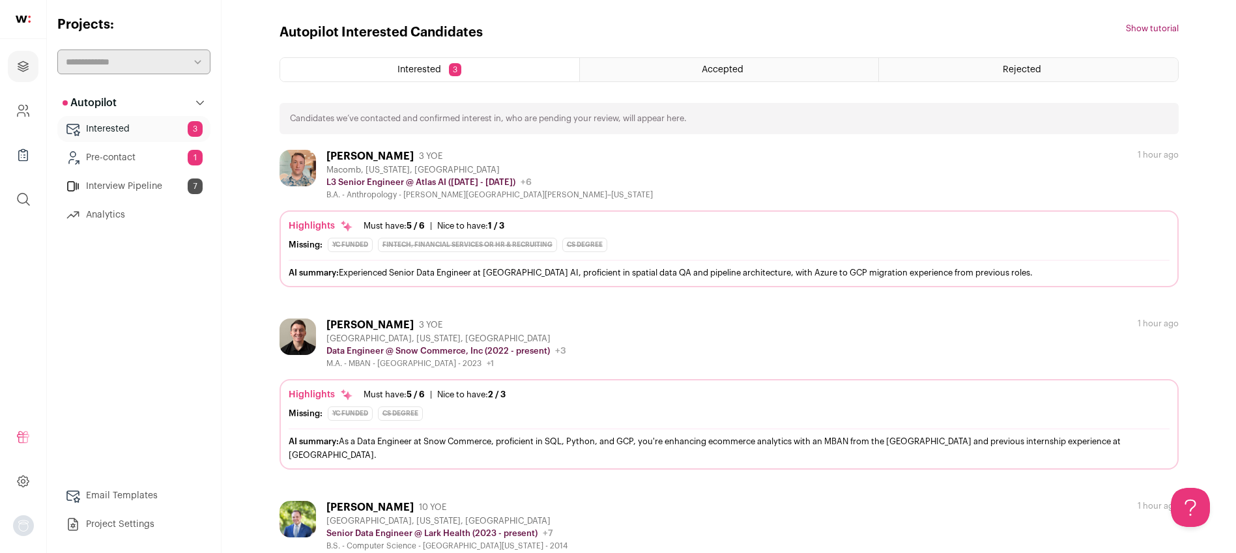
click at [702, 73] on span "Accepted" at bounding box center [723, 69] width 42 height 9
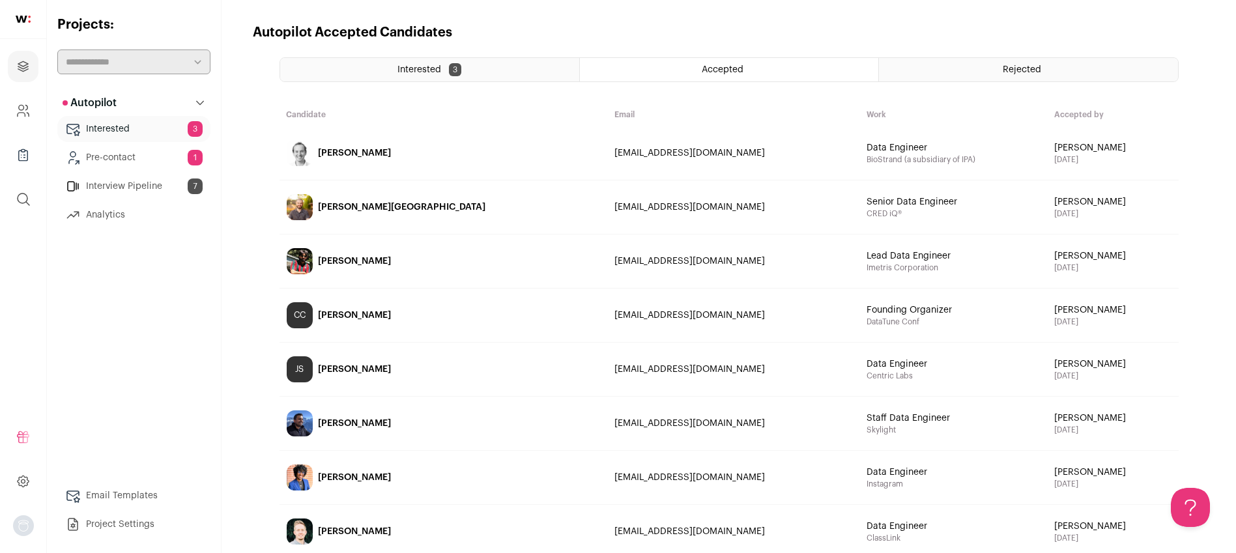
click at [534, 74] on div "Interested 3" at bounding box center [429, 69] width 299 height 23
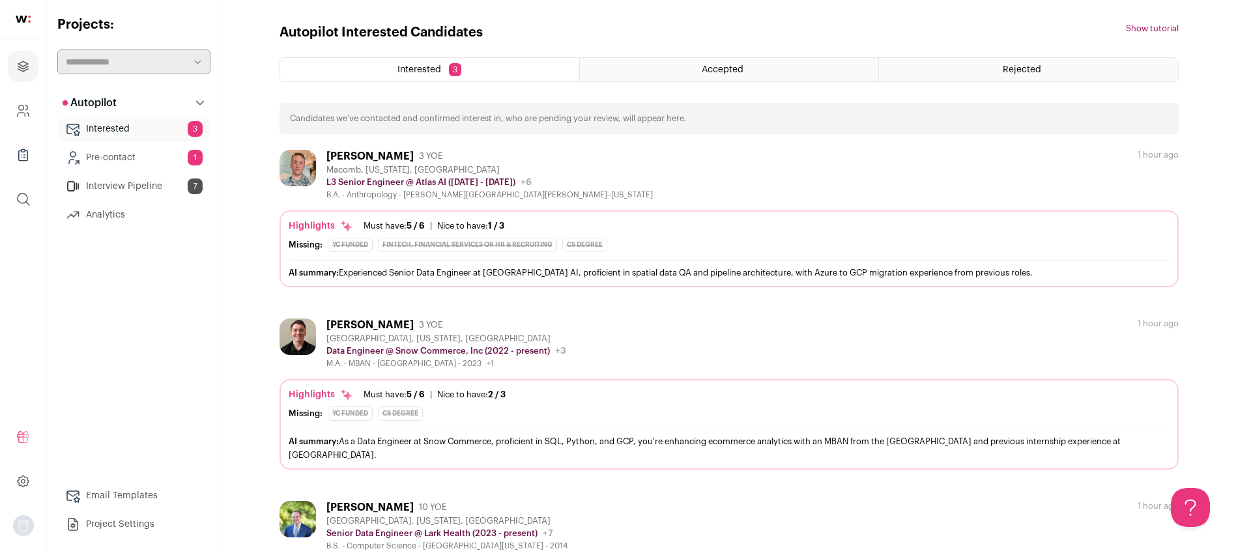
click at [1052, 66] on div "Rejected" at bounding box center [1028, 69] width 298 height 23
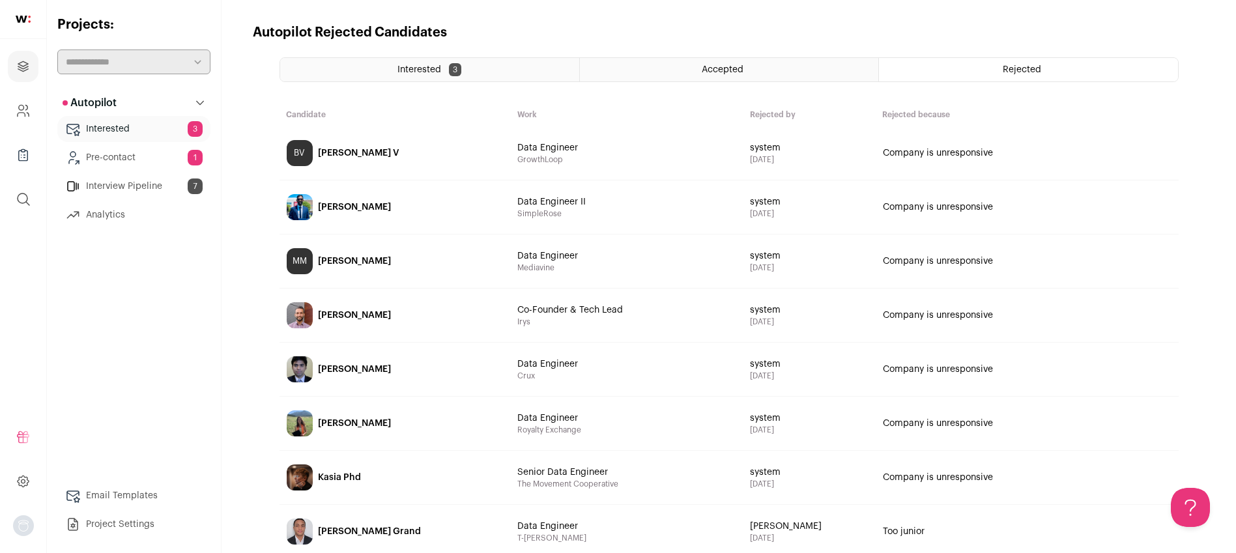
click at [512, 71] on div "Interested 3" at bounding box center [429, 69] width 299 height 23
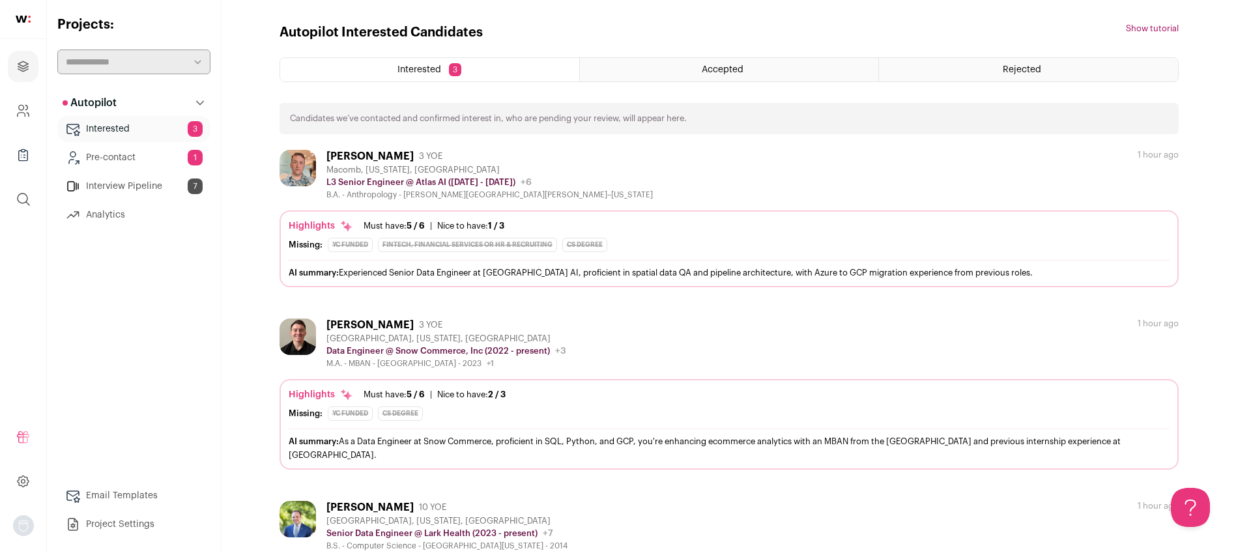
click at [1194, 57] on main "Autopilot Interested Candidates Hide tutorial Show tutorial Interested 3 Accept…" at bounding box center [729, 331] width 1015 height 663
